Goal: Task Accomplishment & Management: Use online tool/utility

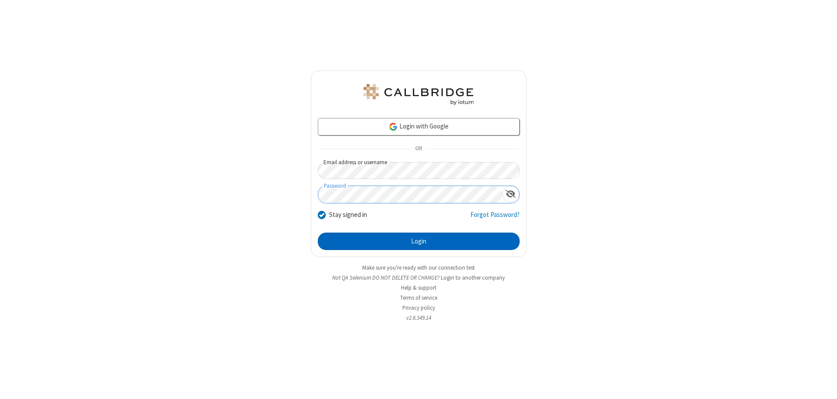
click at [419, 242] on button "Login" at bounding box center [419, 241] width 202 height 17
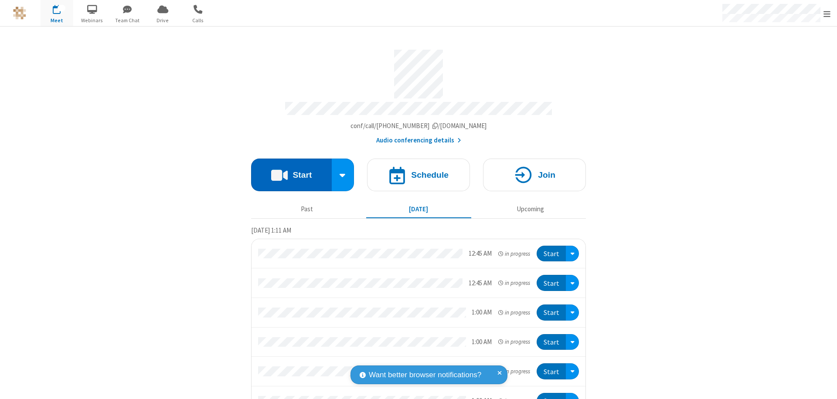
click at [288, 171] on button "Start" at bounding box center [291, 175] width 81 height 33
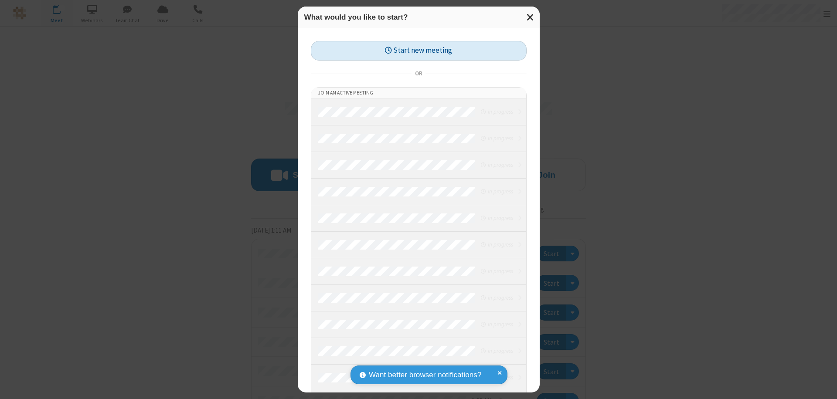
click at [419, 51] on button "Start new meeting" at bounding box center [419, 51] width 216 height 20
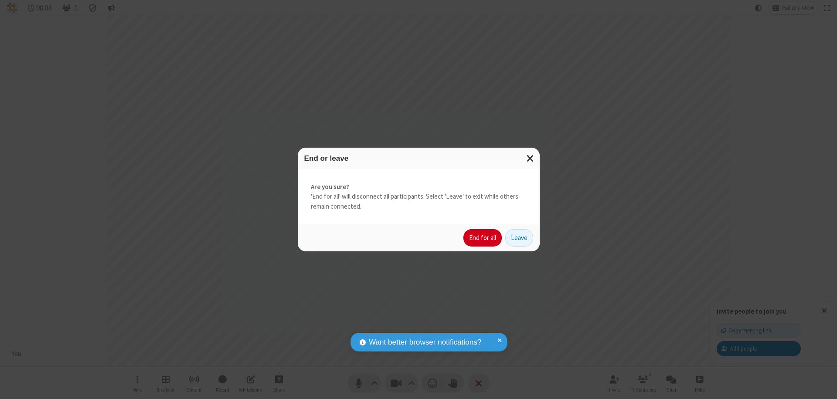
click at [483, 238] on button "End for all" at bounding box center [483, 237] width 38 height 17
